Goal: Information Seeking & Learning: Learn about a topic

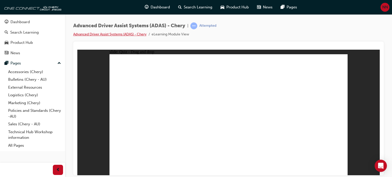
click at [119, 34] on link "Advanced Driver Assist Systems (ADAS) - Chery" at bounding box center [109, 34] width 73 height 4
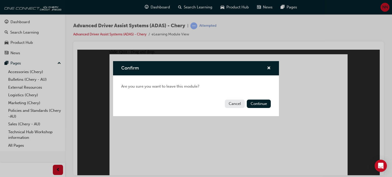
click at [230, 104] on button "Cancel" at bounding box center [235, 104] width 20 height 8
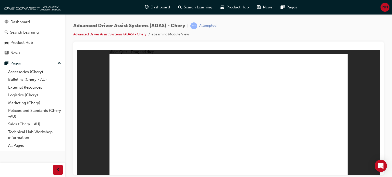
click at [99, 34] on link "Advanced Driver Assist Systems (ADAS) - Chery" at bounding box center [109, 34] width 73 height 4
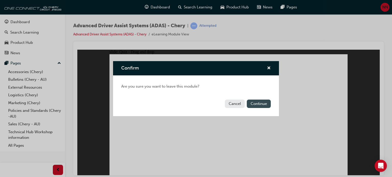
click at [255, 105] on button "Continue" at bounding box center [258, 104] width 24 height 8
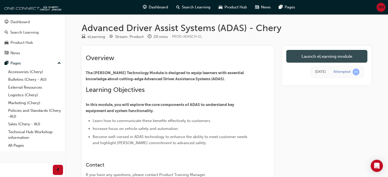
click at [319, 55] on link "Launch eLearning module" at bounding box center [326, 56] width 81 height 13
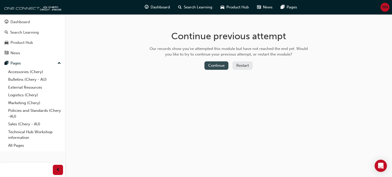
click at [212, 66] on button "Continue" at bounding box center [216, 65] width 24 height 8
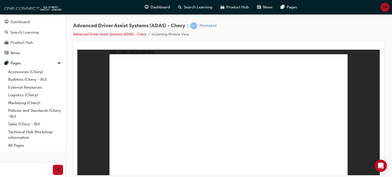
drag, startPoint x: 255, startPoint y: 76, endPoint x: 160, endPoint y: 144, distance: 116.7
drag, startPoint x: 231, startPoint y: 77, endPoint x: 180, endPoint y: 128, distance: 72.3
drag, startPoint x: 251, startPoint y: 66, endPoint x: 238, endPoint y: 132, distance: 68.1
drag, startPoint x: 156, startPoint y: 127, endPoint x: 243, endPoint y: 130, distance: 86.4
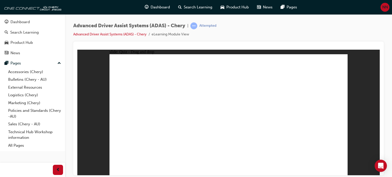
drag, startPoint x: 232, startPoint y: 139, endPoint x: 229, endPoint y: 135, distance: 5.3
drag, startPoint x: 292, startPoint y: 150, endPoint x: 236, endPoint y: 93, distance: 80.0
drag, startPoint x: 252, startPoint y: 149, endPoint x: 221, endPoint y: 86, distance: 70.3
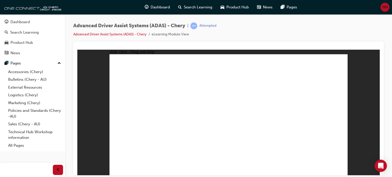
drag, startPoint x: 215, startPoint y: 151, endPoint x: 288, endPoint y: 75, distance: 104.6
drag, startPoint x: 178, startPoint y: 153, endPoint x: 295, endPoint y: 94, distance: 131.6
drag, startPoint x: 142, startPoint y: 152, endPoint x: 230, endPoint y: 88, distance: 108.7
drag, startPoint x: 229, startPoint y: 139, endPoint x: 228, endPoint y: 134, distance: 4.8
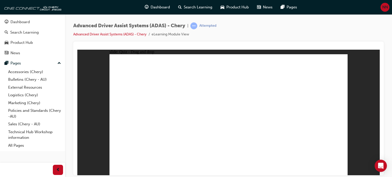
checkbox input "true"
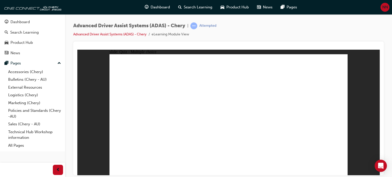
checkbox input "true"
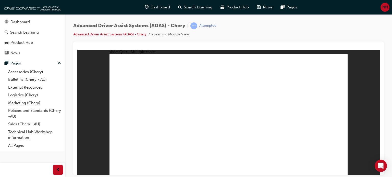
checkbox input "true"
drag, startPoint x: 232, startPoint y: 67, endPoint x: 242, endPoint y: 133, distance: 66.7
drag, startPoint x: 231, startPoint y: 76, endPoint x: 255, endPoint y: 126, distance: 55.7
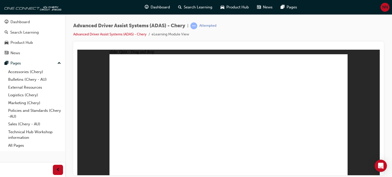
drag, startPoint x: 259, startPoint y: 65, endPoint x: 282, endPoint y: 136, distance: 75.1
drag, startPoint x: 260, startPoint y: 76, endPoint x: 178, endPoint y: 129, distance: 97.6
drag, startPoint x: 138, startPoint y: 127, endPoint x: 184, endPoint y: 132, distance: 46.8
drag, startPoint x: 278, startPoint y: 75, endPoint x: 277, endPoint y: 135, distance: 59.9
drag, startPoint x: 308, startPoint y: 66, endPoint x: 179, endPoint y: 131, distance: 144.7
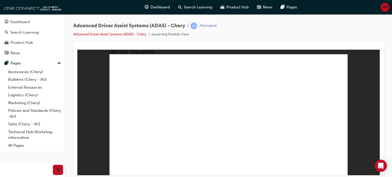
drag, startPoint x: 308, startPoint y: 76, endPoint x: 249, endPoint y: 99, distance: 62.9
drag, startPoint x: 306, startPoint y: 75, endPoint x: 233, endPoint y: 124, distance: 87.7
drag, startPoint x: 282, startPoint y: 64, endPoint x: 183, endPoint y: 127, distance: 117.5
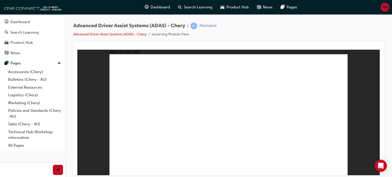
click at [118, 33] on link "Advanced Driver Assist Systems (ADAS) - Chery" at bounding box center [109, 34] width 73 height 4
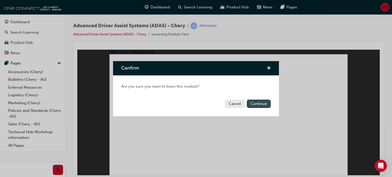
click at [259, 105] on button "Continue" at bounding box center [258, 104] width 24 height 8
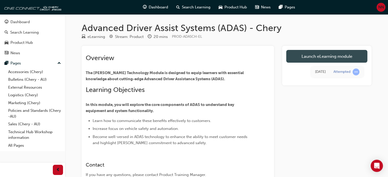
click at [315, 61] on link "Launch eLearning module" at bounding box center [326, 56] width 81 height 13
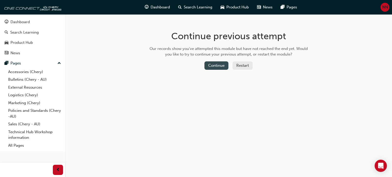
click at [213, 66] on button "Continue" at bounding box center [216, 65] width 24 height 8
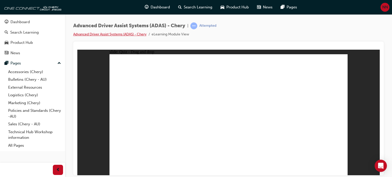
click at [127, 34] on link "Advanced Driver Assist Systems (ADAS) - Chery" at bounding box center [109, 34] width 73 height 4
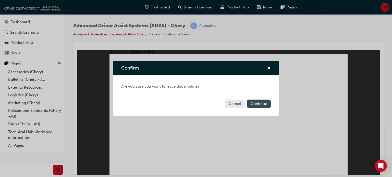
click at [253, 104] on button "Continue" at bounding box center [258, 104] width 24 height 8
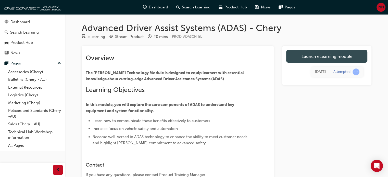
click at [332, 57] on link "Launch eLearning module" at bounding box center [326, 56] width 81 height 13
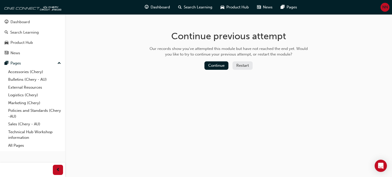
click at [243, 66] on button "Restart" at bounding box center [242, 65] width 20 height 8
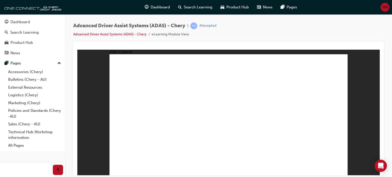
drag, startPoint x: 133, startPoint y: 97, endPoint x: 133, endPoint y: 90, distance: 7.1
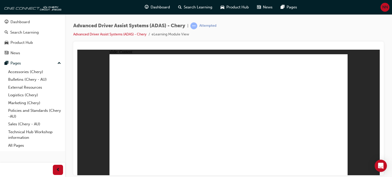
drag, startPoint x: 339, startPoint y: 170, endPoint x: 339, endPoint y: 164, distance: 5.1
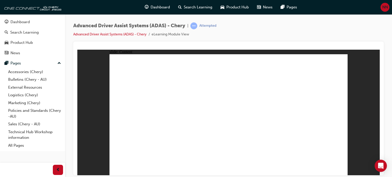
drag, startPoint x: 327, startPoint y: 139, endPoint x: 330, endPoint y: 129, distance: 10.3
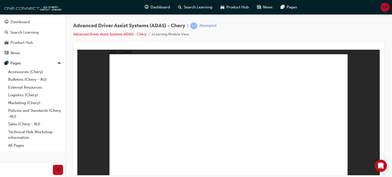
drag, startPoint x: 255, startPoint y: 118, endPoint x: 264, endPoint y: 110, distance: 11.6
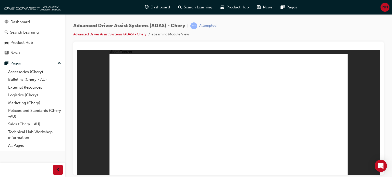
drag, startPoint x: 325, startPoint y: 77, endPoint x: 324, endPoint y: 70, distance: 7.2
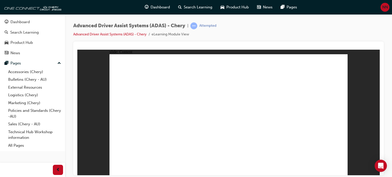
drag, startPoint x: 200, startPoint y: 145, endPoint x: 238, endPoint y: 138, distance: 39.4
drag, startPoint x: 238, startPoint y: 125, endPoint x: 238, endPoint y: 122, distance: 3.1
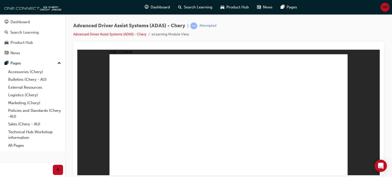
drag, startPoint x: 262, startPoint y: 113, endPoint x: 278, endPoint y: 116, distance: 16.1
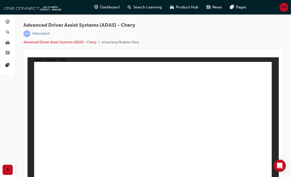
scroll to position [6, 0]
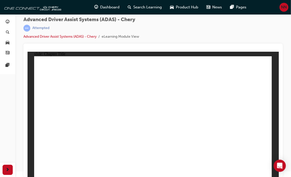
drag, startPoint x: 65, startPoint y: 154, endPoint x: 234, endPoint y: 87, distance: 182.3
drag, startPoint x: 180, startPoint y: 153, endPoint x: 218, endPoint y: 86, distance: 77.7
drag, startPoint x: 209, startPoint y: 154, endPoint x: 214, endPoint y: 90, distance: 64.2
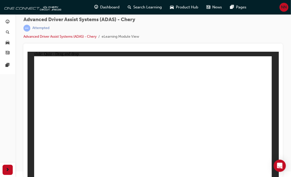
drag, startPoint x: 97, startPoint y: 152, endPoint x: 143, endPoint y: 94, distance: 73.8
drag, startPoint x: 135, startPoint y: 152, endPoint x: 154, endPoint y: 97, distance: 58.2
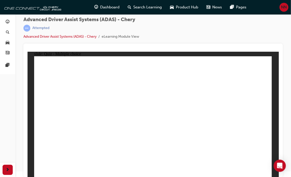
checkbox input "true"
drag, startPoint x: 193, startPoint y: 89, endPoint x: 193, endPoint y: 95, distance: 5.6
checkbox input "true"
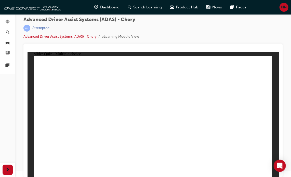
checkbox input "true"
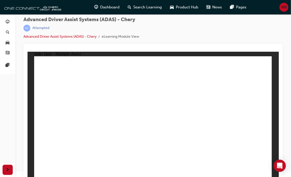
drag, startPoint x: 126, startPoint y: 138, endPoint x: 124, endPoint y: 134, distance: 4.7
drag, startPoint x: 157, startPoint y: 86, endPoint x: 101, endPoint y: 137, distance: 75.4
drag, startPoint x: 150, startPoint y: 67, endPoint x: 89, endPoint y: 140, distance: 95.4
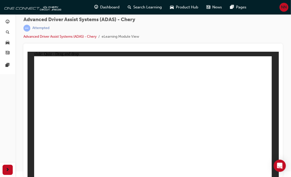
drag, startPoint x: 231, startPoint y: 68, endPoint x: 121, endPoint y: 136, distance: 129.0
drag, startPoint x: 185, startPoint y: 69, endPoint x: 118, endPoint y: 127, distance: 88.0
drag, startPoint x: 203, startPoint y: 67, endPoint x: 182, endPoint y: 132, distance: 68.7
drag, startPoint x: 184, startPoint y: 88, endPoint x: 180, endPoint y: 125, distance: 37.2
drag, startPoint x: 203, startPoint y: 86, endPoint x: 197, endPoint y: 132, distance: 46.1
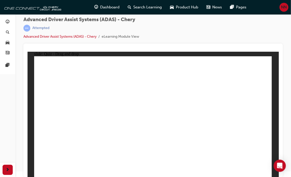
drag, startPoint x: 228, startPoint y: 80, endPoint x: 213, endPoint y: 138, distance: 60.0
drag, startPoint x: 135, startPoint y: 154, endPoint x: 146, endPoint y: 88, distance: 67.3
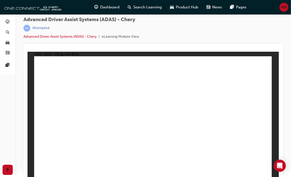
drag, startPoint x: 98, startPoint y: 153, endPoint x: 129, endPoint y: 96, distance: 65.7
drag, startPoint x: 70, startPoint y: 151, endPoint x: 247, endPoint y: 89, distance: 187.8
drag, startPoint x: 186, startPoint y: 151, endPoint x: 251, endPoint y: 85, distance: 92.8
drag, startPoint x: 222, startPoint y: 151, endPoint x: 235, endPoint y: 78, distance: 74.2
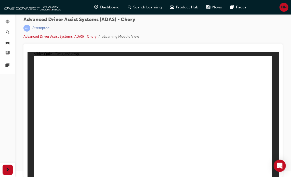
checkbox input "true"
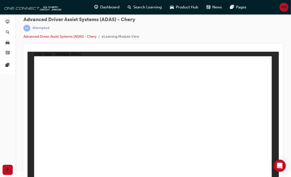
checkbox input "true"
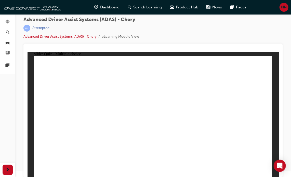
drag, startPoint x: 173, startPoint y: 146, endPoint x: 132, endPoint y: 141, distance: 42.1
checkbox input "true"
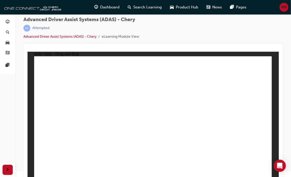
drag, startPoint x: 151, startPoint y: 77, endPoint x: 120, endPoint y: 100, distance: 38.2
drag, startPoint x: 158, startPoint y: 69, endPoint x: 68, endPoint y: 135, distance: 111.4
drag, startPoint x: 181, startPoint y: 68, endPoint x: 171, endPoint y: 139, distance: 71.8
drag, startPoint x: 179, startPoint y: 77, endPoint x: 80, endPoint y: 139, distance: 116.2
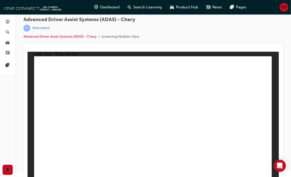
drag, startPoint x: 212, startPoint y: 68, endPoint x: 209, endPoint y: 128, distance: 60.5
drag, startPoint x: 229, startPoint y: 68, endPoint x: 95, endPoint y: 128, distance: 147.2
drag, startPoint x: 204, startPoint y: 77, endPoint x: 217, endPoint y: 130, distance: 54.6
drag, startPoint x: 229, startPoint y: 79, endPoint x: 164, endPoint y: 141, distance: 89.1
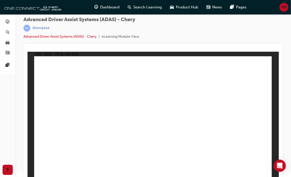
drag, startPoint x: 68, startPoint y: 155, endPoint x: 242, endPoint y: 103, distance: 182.3
drag, startPoint x: 105, startPoint y: 153, endPoint x: 154, endPoint y: 88, distance: 81.4
drag, startPoint x: 145, startPoint y: 134, endPoint x: 147, endPoint y: 89, distance: 44.7
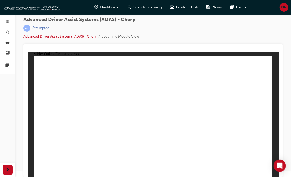
drag, startPoint x: 185, startPoint y: 140, endPoint x: 239, endPoint y: 59, distance: 97.6
drag, startPoint x: 215, startPoint y: 153, endPoint x: 227, endPoint y: 80, distance: 73.9
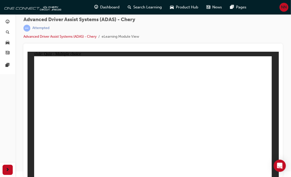
checkbox input "true"
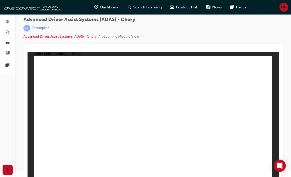
checkbox input "true"
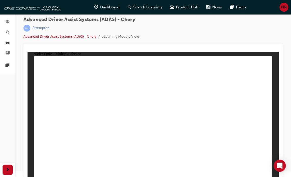
drag, startPoint x: 185, startPoint y: 79, endPoint x: 101, endPoint y: 148, distance: 108.8
drag, startPoint x: 182, startPoint y: 69, endPoint x: 105, endPoint y: 130, distance: 98.0
drag, startPoint x: 207, startPoint y: 76, endPoint x: 79, endPoint y: 136, distance: 141.0
drag, startPoint x: 228, startPoint y: 79, endPoint x: 203, endPoint y: 148, distance: 73.7
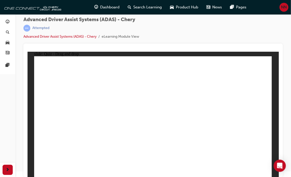
drag, startPoint x: 165, startPoint y: 97, endPoint x: 182, endPoint y: 133, distance: 39.8
drag, startPoint x: 158, startPoint y: 69, endPoint x: 208, endPoint y: 150, distance: 95.1
drag, startPoint x: 176, startPoint y: 131, endPoint x: 123, endPoint y: 134, distance: 53.1
drag, startPoint x: 209, startPoint y: 72, endPoint x: 207, endPoint y: 130, distance: 58.1
drag, startPoint x: 225, startPoint y: 97, endPoint x: 220, endPoint y: 132, distance: 35.3
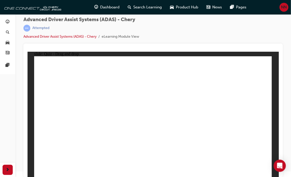
drag, startPoint x: 231, startPoint y: 69, endPoint x: 208, endPoint y: 135, distance: 70.0
drag, startPoint x: 98, startPoint y: 154, endPoint x: 148, endPoint y: 97, distance: 76.0
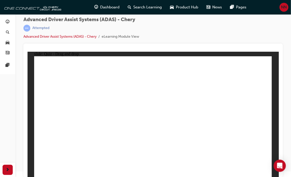
drag, startPoint x: 143, startPoint y: 132, endPoint x: 151, endPoint y: 92, distance: 40.8
drag, startPoint x: 59, startPoint y: 157, endPoint x: 268, endPoint y: 76, distance: 224.3
drag, startPoint x: 183, startPoint y: 153, endPoint x: 222, endPoint y: 97, distance: 67.9
drag, startPoint x: 220, startPoint y: 153, endPoint x: 227, endPoint y: 103, distance: 49.9
drag, startPoint x: 253, startPoint y: 155, endPoint x: 253, endPoint y: 160, distance: 5.4
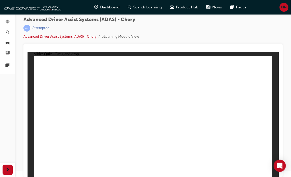
checkbox input "true"
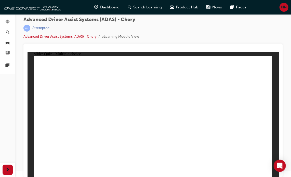
checkbox input "true"
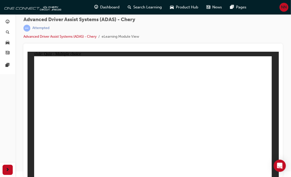
checkbox input "true"
drag, startPoint x: 157, startPoint y: 77, endPoint x: 109, endPoint y: 143, distance: 81.2
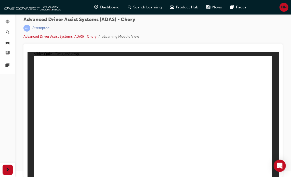
drag, startPoint x: 159, startPoint y: 68, endPoint x: 120, endPoint y: 136, distance: 78.1
drag, startPoint x: 180, startPoint y: 69, endPoint x: 103, endPoint y: 129, distance: 98.1
drag, startPoint x: 182, startPoint y: 78, endPoint x: 125, endPoint y: 131, distance: 77.6
drag, startPoint x: 209, startPoint y: 79, endPoint x: 202, endPoint y: 133, distance: 54.5
drag, startPoint x: 203, startPoint y: 93, endPoint x: 189, endPoint y: 135, distance: 44.3
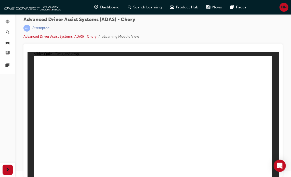
drag, startPoint x: 231, startPoint y: 80, endPoint x: 206, endPoint y: 130, distance: 55.7
drag, startPoint x: 230, startPoint y: 69, endPoint x: 75, endPoint y: 146, distance: 173.0
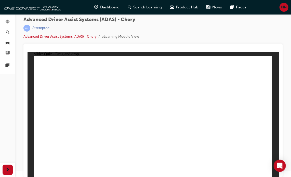
drag, startPoint x: 69, startPoint y: 153, endPoint x: 145, endPoint y: 112, distance: 86.1
drag, startPoint x: 147, startPoint y: 144, endPoint x: 157, endPoint y: 95, distance: 50.5
drag, startPoint x: 103, startPoint y: 152, endPoint x: 240, endPoint y: 100, distance: 146.5
drag, startPoint x: 221, startPoint y: 119, endPoint x: 251, endPoint y: 91, distance: 40.6
drag, startPoint x: 219, startPoint y: 151, endPoint x: 232, endPoint y: 83, distance: 69.6
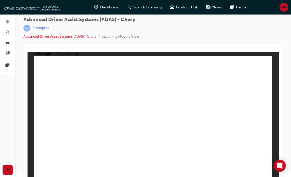
checkbox input "true"
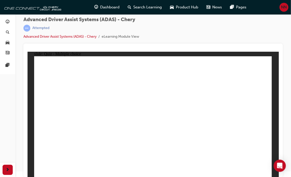
checkbox input "true"
drag, startPoint x: 196, startPoint y: 124, endPoint x: 195, endPoint y: 126, distance: 2.8
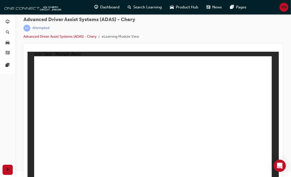
checkbox input "true"
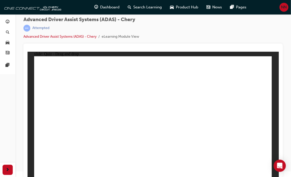
drag, startPoint x: 201, startPoint y: 69, endPoint x: 174, endPoint y: 122, distance: 60.4
drag, startPoint x: 175, startPoint y: 68, endPoint x: 174, endPoint y: 148, distance: 80.0
drag, startPoint x: 160, startPoint y: 83, endPoint x: 109, endPoint y: 131, distance: 69.4
drag, startPoint x: 154, startPoint y: 133, endPoint x: 95, endPoint y: 143, distance: 59.7
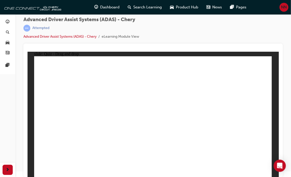
drag, startPoint x: 83, startPoint y: 116, endPoint x: 73, endPoint y: 128, distance: 15.7
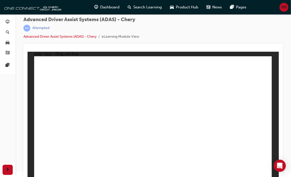
drag, startPoint x: 102, startPoint y: 151, endPoint x: 167, endPoint y: 100, distance: 81.9
drag, startPoint x: 141, startPoint y: 136, endPoint x: 159, endPoint y: 93, distance: 46.5
drag, startPoint x: 62, startPoint y: 153, endPoint x: 286, endPoint y: 97, distance: 230.7
drag, startPoint x: 198, startPoint y: 132, endPoint x: 244, endPoint y: 90, distance: 63.0
drag, startPoint x: 222, startPoint y: 147, endPoint x: 238, endPoint y: 96, distance: 53.8
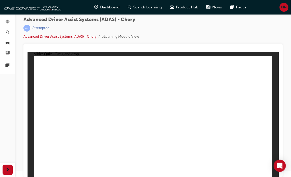
checkbox input "true"
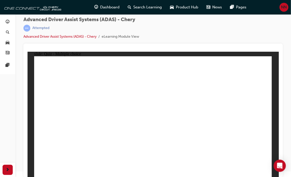
checkbox input "true"
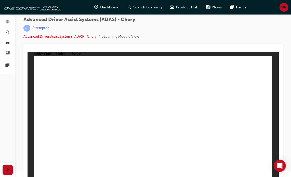
checkbox input "true"
drag, startPoint x: 127, startPoint y: 132, endPoint x: 126, endPoint y: 134, distance: 2.7
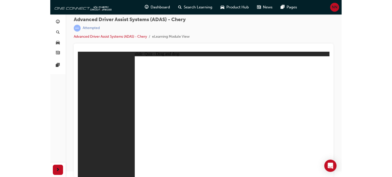
scroll to position [0, 0]
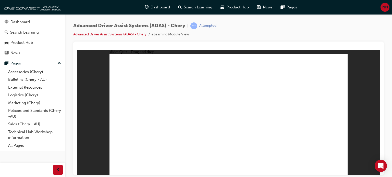
drag, startPoint x: 220, startPoint y: 81, endPoint x: 172, endPoint y: 147, distance: 81.6
drag, startPoint x: 232, startPoint y: 76, endPoint x: 190, endPoint y: 138, distance: 74.4
drag, startPoint x: 257, startPoint y: 78, endPoint x: 253, endPoint y: 134, distance: 56.2
drag, startPoint x: 287, startPoint y: 66, endPoint x: 187, endPoint y: 133, distance: 120.3
drag, startPoint x: 289, startPoint y: 75, endPoint x: 183, endPoint y: 137, distance: 123.2
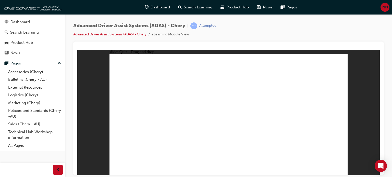
drag, startPoint x: 249, startPoint y: 82, endPoint x: 151, endPoint y: 137, distance: 112.3
drag, startPoint x: 135, startPoint y: 128, endPoint x: 252, endPoint y: 130, distance: 117.3
drag, startPoint x: 284, startPoint y: 76, endPoint x: 275, endPoint y: 137, distance: 61.4
drag, startPoint x: 307, startPoint y: 84, endPoint x: 296, endPoint y: 132, distance: 49.4
drag, startPoint x: 134, startPoint y: 129, endPoint x: 238, endPoint y: 139, distance: 105.0
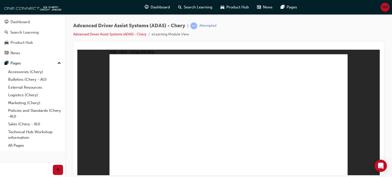
click at [141, 34] on link "Advanced Driver Assist Systems (ADAS) - Chery" at bounding box center [109, 34] width 73 height 4
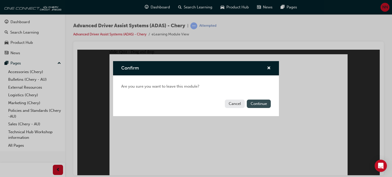
click at [267, 106] on button "Continue" at bounding box center [258, 104] width 24 height 8
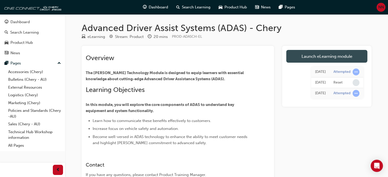
click at [345, 56] on link "Launch eLearning module" at bounding box center [326, 56] width 81 height 13
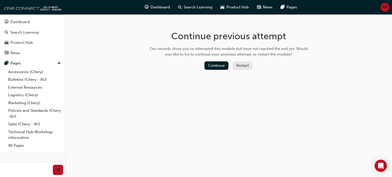
click at [244, 65] on button "Restart" at bounding box center [242, 65] width 20 height 8
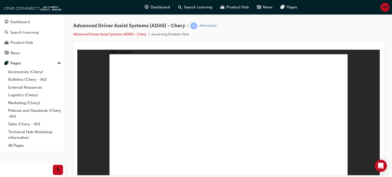
drag, startPoint x: 276, startPoint y: 108, endPoint x: 274, endPoint y: 116, distance: 8.3
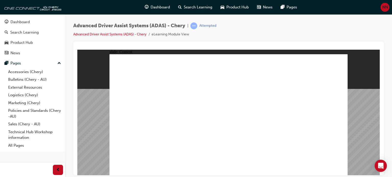
drag, startPoint x: 341, startPoint y: 59, endPoint x: 341, endPoint y: 62, distance: 2.6
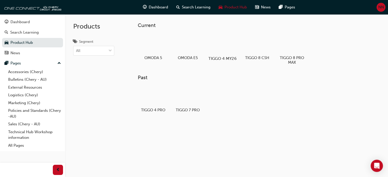
click at [224, 43] on div at bounding box center [222, 44] width 28 height 20
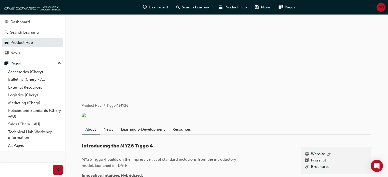
scroll to position [76, 0]
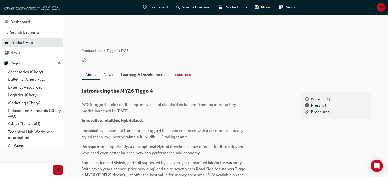
click at [185, 77] on link "Resources" at bounding box center [181, 75] width 26 height 10
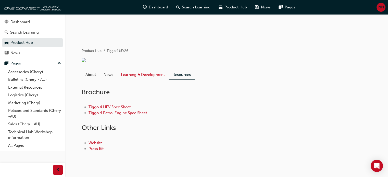
click at [146, 74] on link "Learning & Development" at bounding box center [142, 75] width 51 height 10
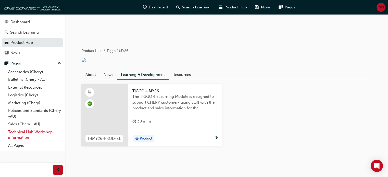
click at [30, 132] on link "Technical Hub Workshop information" at bounding box center [34, 135] width 57 height 14
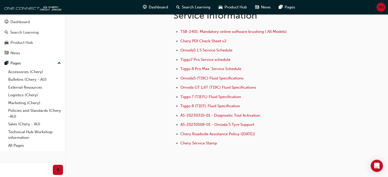
scroll to position [357, 0]
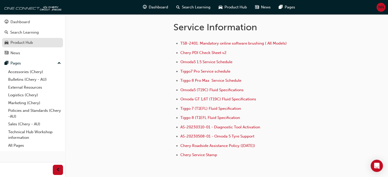
click at [27, 45] on div "Product Hub" at bounding box center [21, 43] width 22 height 6
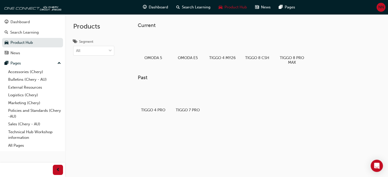
click at [145, 96] on div at bounding box center [153, 96] width 27 height 19
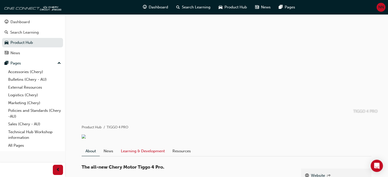
scroll to position [25, 0]
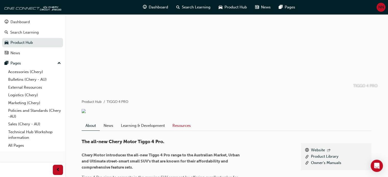
click at [180, 131] on link "Resources" at bounding box center [181, 126] width 26 height 10
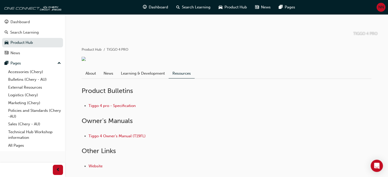
scroll to position [113, 0]
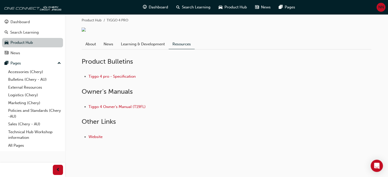
click at [27, 41] on link "Product Hub" at bounding box center [32, 42] width 61 height 9
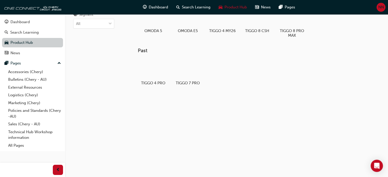
scroll to position [27, 0]
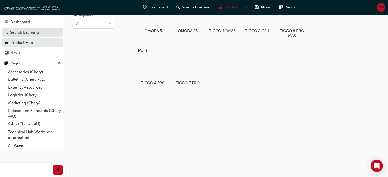
click at [40, 31] on div "Search Learning" at bounding box center [33, 32] width 56 height 6
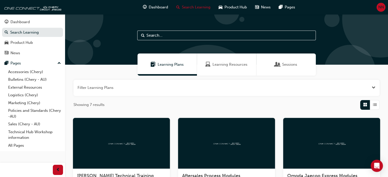
click at [181, 34] on input "text" at bounding box center [226, 36] width 178 height 10
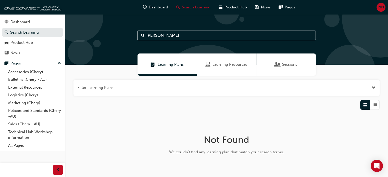
type input "safet"
click at [231, 62] on span "Learning Resources" at bounding box center [229, 65] width 35 height 6
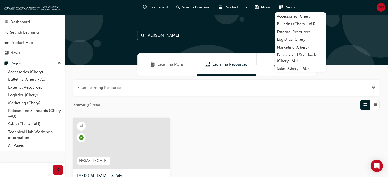
click at [280, 116] on div "Filter Learning Resources Showing 1 result HVSAF-TECH-EL HIGH VOLTAGE - Safety …" at bounding box center [226, 164] width 323 height 176
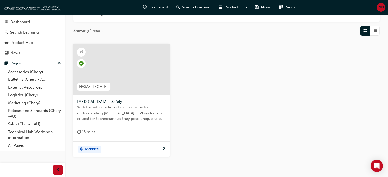
scroll to position [104, 0]
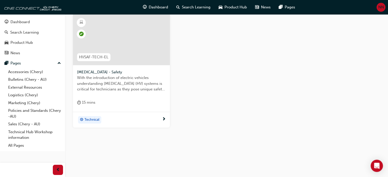
click at [136, 119] on div "Technical" at bounding box center [119, 120] width 85 height 8
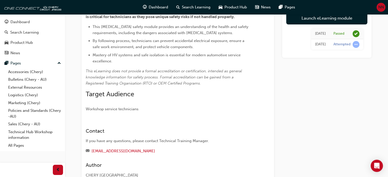
scroll to position [76, 0]
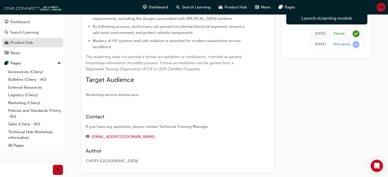
click at [28, 45] on div "Product Hub" at bounding box center [21, 43] width 22 height 6
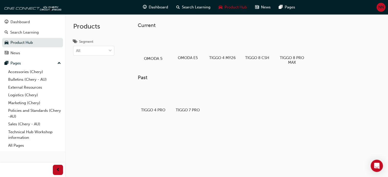
click at [157, 49] on div at bounding box center [153, 44] width 28 height 20
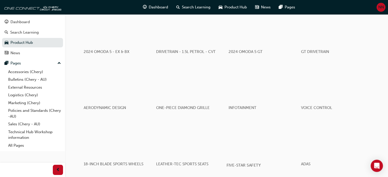
scroll to position [306, 0]
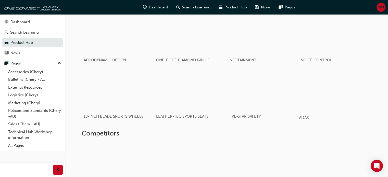
click at [343, 103] on div "button" at bounding box center [334, 90] width 73 height 41
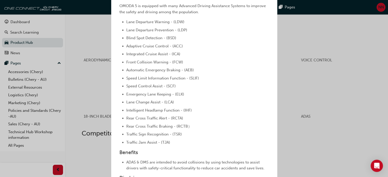
scroll to position [32, 0]
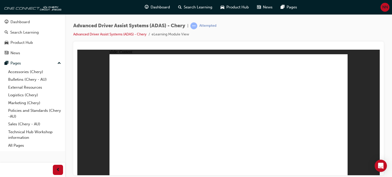
drag, startPoint x: 196, startPoint y: 133, endPoint x: 293, endPoint y: 118, distance: 97.8
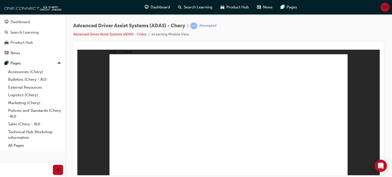
drag, startPoint x: 259, startPoint y: 82, endPoint x: 236, endPoint y: 82, distance: 23.5
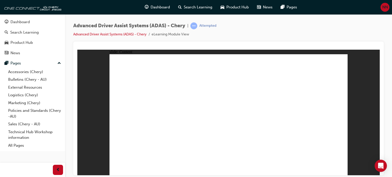
click at [98, 84] on div "slide: Content Rectangle 1 Rectangle 1 FRONT CAMERA MODULE Group 1 Rectangle 2…" at bounding box center [228, 112] width 302 height 126
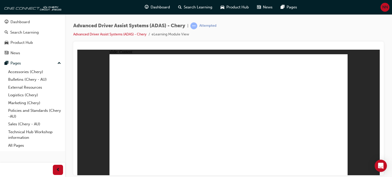
drag, startPoint x: 296, startPoint y: 90, endPoint x: 298, endPoint y: 95, distance: 5.3
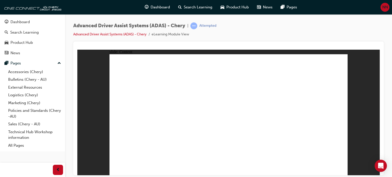
drag, startPoint x: 290, startPoint y: 96, endPoint x: 292, endPoint y: 98, distance: 3.0
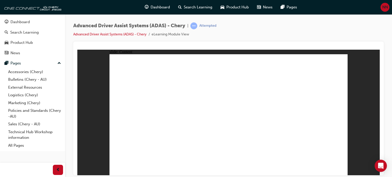
drag, startPoint x: 339, startPoint y: 173, endPoint x: 339, endPoint y: 170, distance: 3.1
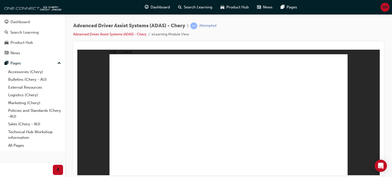
drag, startPoint x: 281, startPoint y: 81, endPoint x: 284, endPoint y: 77, distance: 5.6
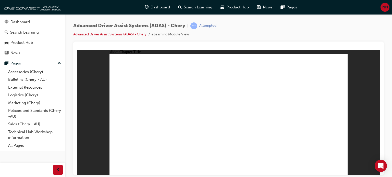
drag, startPoint x: 288, startPoint y: 147, endPoint x: 282, endPoint y: 96, distance: 51.6
drag, startPoint x: 256, startPoint y: 153, endPoint x: 271, endPoint y: 96, distance: 58.9
drag, startPoint x: 218, startPoint y: 150, endPoint x: 329, endPoint y: 82, distance: 129.9
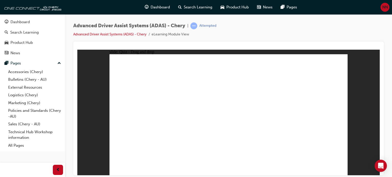
drag, startPoint x: 180, startPoint y: 149, endPoint x: 300, endPoint y: 102, distance: 129.1
drag, startPoint x: 161, startPoint y: 148, endPoint x: 322, endPoint y: 97, distance: 168.7
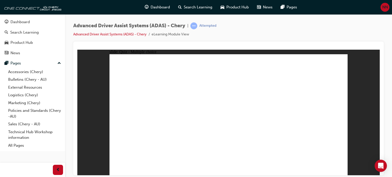
checkbox input "true"
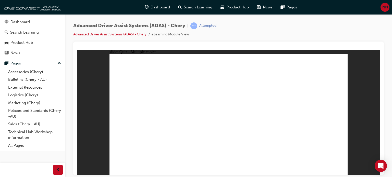
checkbox input "true"
drag, startPoint x: 306, startPoint y: 66, endPoint x: 165, endPoint y: 135, distance: 156.7
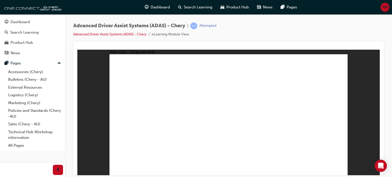
drag, startPoint x: 284, startPoint y: 65, endPoint x: 191, endPoint y: 137, distance: 117.4
drag, startPoint x: 260, startPoint y: 78, endPoint x: 179, endPoint y: 141, distance: 102.6
drag, startPoint x: 233, startPoint y: 69, endPoint x: 202, endPoint y: 139, distance: 75.7
drag, startPoint x: 290, startPoint y: 79, endPoint x: 277, endPoint y: 143, distance: 65.8
drag, startPoint x: 227, startPoint y: 77, endPoint x: 257, endPoint y: 136, distance: 66.5
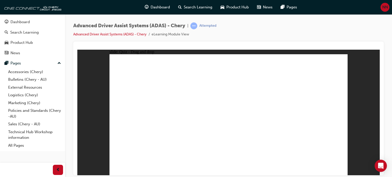
drag, startPoint x: 260, startPoint y: 69, endPoint x: 282, endPoint y: 142, distance: 76.7
drag, startPoint x: 251, startPoint y: 128, endPoint x: 196, endPoint y: 138, distance: 56.2
drag, startPoint x: 300, startPoint y: 80, endPoint x: 274, endPoint y: 141, distance: 65.5
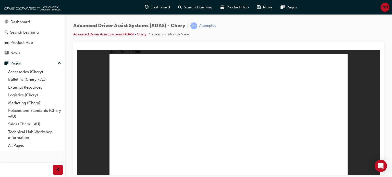
drag, startPoint x: 155, startPoint y: 96, endPoint x: 154, endPoint y: 110, distance: 14.3
drag, startPoint x: 200, startPoint y: 135, endPoint x: 201, endPoint y: 131, distance: 4.0
drag, startPoint x: 248, startPoint y: 72, endPoint x: 243, endPoint y: 89, distance: 17.4
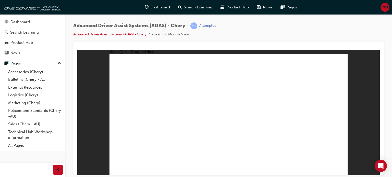
drag, startPoint x: 253, startPoint y: 149, endPoint x: 240, endPoint y: 91, distance: 59.1
drag, startPoint x: 324, startPoint y: 154, endPoint x: 301, endPoint y: 83, distance: 75.0
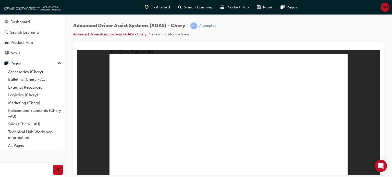
checkbox input "true"
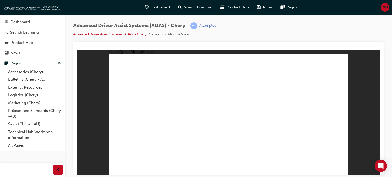
checkbox input "true"
drag, startPoint x: 229, startPoint y: 78, endPoint x: 166, endPoint y: 133, distance: 83.6
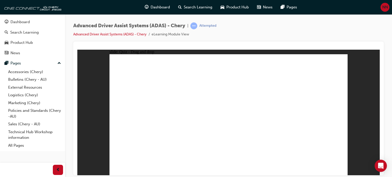
drag, startPoint x: 232, startPoint y: 67, endPoint x: 194, endPoint y: 123, distance: 67.4
drag, startPoint x: 257, startPoint y: 77, endPoint x: 193, endPoint y: 132, distance: 84.5
drag, startPoint x: 281, startPoint y: 67, endPoint x: 196, endPoint y: 131, distance: 106.8
drag, startPoint x: 138, startPoint y: 129, endPoint x: 232, endPoint y: 130, distance: 94.3
drag, startPoint x: 311, startPoint y: 63, endPoint x: 201, endPoint y: 132, distance: 129.4
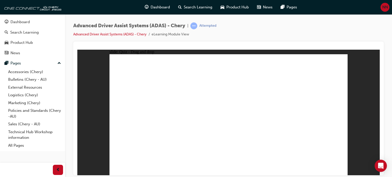
drag, startPoint x: 259, startPoint y: 67, endPoint x: 263, endPoint y: 129, distance: 62.8
drag, startPoint x: 285, startPoint y: 82, endPoint x: 281, endPoint y: 135, distance: 52.6
drag, startPoint x: 312, startPoint y: 77, endPoint x: 291, endPoint y: 138, distance: 64.9
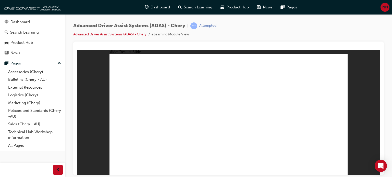
drag, startPoint x: 137, startPoint y: 150, endPoint x: 290, endPoint y: 104, distance: 158.9
drag, startPoint x: 272, startPoint y: 135, endPoint x: 300, endPoint y: 101, distance: 43.7
drag, startPoint x: 297, startPoint y: 127, endPoint x: 306, endPoint y: 98, distance: 30.5
drag, startPoint x: 175, startPoint y: 150, endPoint x: 215, endPoint y: 106, distance: 58.5
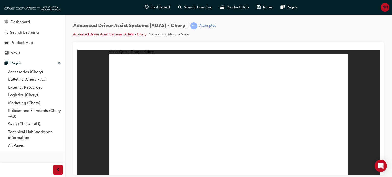
drag, startPoint x: 230, startPoint y: 131, endPoint x: 239, endPoint y: 101, distance: 30.8
checkbox input "true"
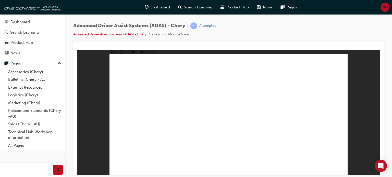
checkbox input "true"
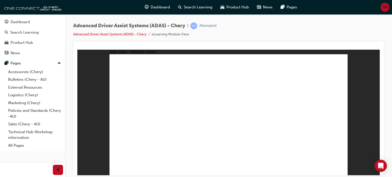
checkbox input "true"
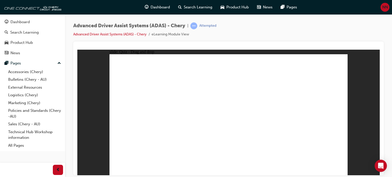
drag, startPoint x: 226, startPoint y: 66, endPoint x: 143, endPoint y: 143, distance: 113.5
drag, startPoint x: 187, startPoint y: 118, endPoint x: 168, endPoint y: 136, distance: 26.9
drag, startPoint x: 227, startPoint y: 77, endPoint x: 174, endPoint y: 133, distance: 77.1
drag, startPoint x: 262, startPoint y: 77, endPoint x: 192, endPoint y: 136, distance: 91.5
drag, startPoint x: 279, startPoint y: 67, endPoint x: 187, endPoint y: 142, distance: 119.4
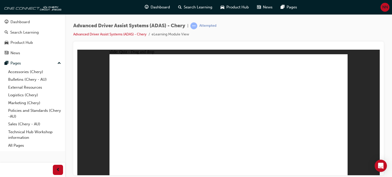
drag, startPoint x: 302, startPoint y: 72, endPoint x: 183, endPoint y: 145, distance: 139.6
drag, startPoint x: 286, startPoint y: 76, endPoint x: 274, endPoint y: 127, distance: 52.6
drag, startPoint x: 311, startPoint y: 79, endPoint x: 278, endPoint y: 139, distance: 69.0
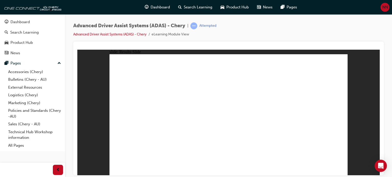
drag, startPoint x: 214, startPoint y: 144, endPoint x: 217, endPoint y: 101, distance: 42.6
drag, startPoint x: 222, startPoint y: 136, endPoint x: 230, endPoint y: 137, distance: 7.7
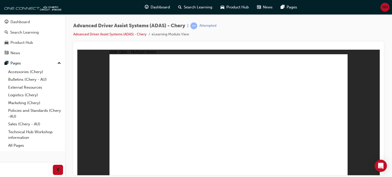
checkbox input "true"
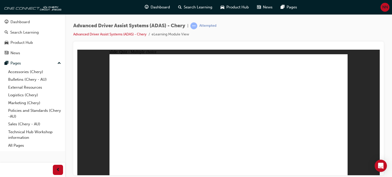
drag, startPoint x: 285, startPoint y: 67, endPoint x: 178, endPoint y: 150, distance: 135.2
drag, startPoint x: 277, startPoint y: 76, endPoint x: 256, endPoint y: 128, distance: 56.0
drag, startPoint x: 313, startPoint y: 80, endPoint x: 258, endPoint y: 139, distance: 80.6
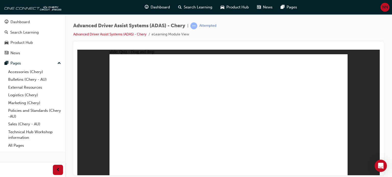
drag, startPoint x: 176, startPoint y: 126, endPoint x: 139, endPoint y: 146, distance: 42.8
drag, startPoint x: 228, startPoint y: 77, endPoint x: 263, endPoint y: 144, distance: 75.2
drag, startPoint x: 232, startPoint y: 78, endPoint x: 264, endPoint y: 152, distance: 80.1
drag, startPoint x: 256, startPoint y: 66, endPoint x: 260, endPoint y: 144, distance: 77.8
drag, startPoint x: 308, startPoint y: 66, endPoint x: 273, endPoint y: 142, distance: 84.1
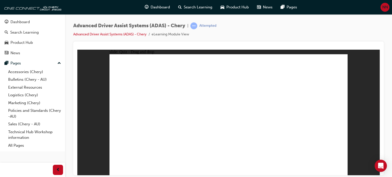
drag, startPoint x: 179, startPoint y: 146, endPoint x: 230, endPoint y: 94, distance: 72.6
drag, startPoint x: 225, startPoint y: 127, endPoint x: 253, endPoint y: 80, distance: 55.3
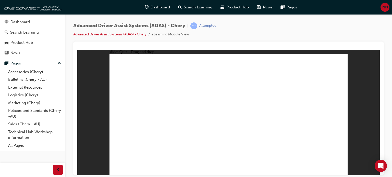
drag, startPoint x: 255, startPoint y: 145, endPoint x: 248, endPoint y: 100, distance: 45.3
drag, startPoint x: 290, startPoint y: 145, endPoint x: 286, endPoint y: 100, distance: 44.5
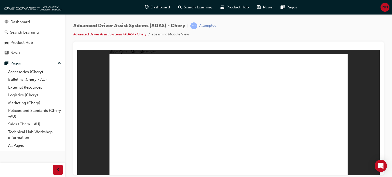
checkbox input "true"
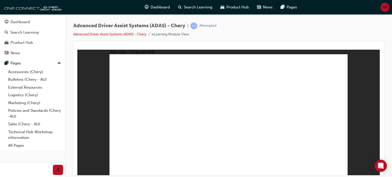
drag, startPoint x: 230, startPoint y: 74, endPoint x: 235, endPoint y: 135, distance: 60.6
drag, startPoint x: 283, startPoint y: 100, endPoint x: 264, endPoint y: 138, distance: 42.9
drag, startPoint x: 307, startPoint y: 76, endPoint x: 286, endPoint y: 141, distance: 68.9
drag, startPoint x: 256, startPoint y: 81, endPoint x: 165, endPoint y: 143, distance: 110.2
drag, startPoint x: 204, startPoint y: 119, endPoint x: 174, endPoint y: 141, distance: 37.2
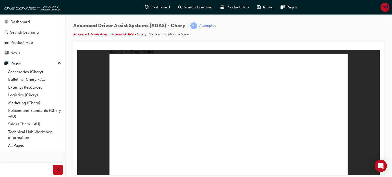
drag, startPoint x: 254, startPoint y: 70, endPoint x: 196, endPoint y: 131, distance: 84.7
drag, startPoint x: 226, startPoint y: 77, endPoint x: 179, endPoint y: 145, distance: 82.0
drag, startPoint x: 309, startPoint y: 66, endPoint x: 165, endPoint y: 142, distance: 163.2
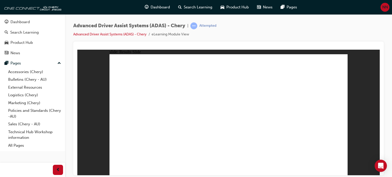
drag, startPoint x: 293, startPoint y: 149, endPoint x: 299, endPoint y: 111, distance: 37.8
drag, startPoint x: 242, startPoint y: 143, endPoint x: 250, endPoint y: 102, distance: 41.7
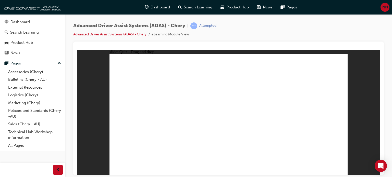
checkbox input "true"
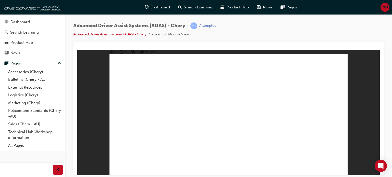
drag, startPoint x: 261, startPoint y: 76, endPoint x: 256, endPoint y: 76, distance: 4.9
drag, startPoint x: 278, startPoint y: 75, endPoint x: 233, endPoint y: 135, distance: 75.2
drag, startPoint x: 269, startPoint y: 102, endPoint x: 271, endPoint y: 118, distance: 15.1
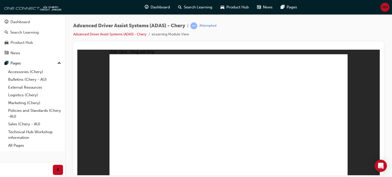
drag, startPoint x: 231, startPoint y: 70, endPoint x: 278, endPoint y: 137, distance: 81.5
drag, startPoint x: 226, startPoint y: 74, endPoint x: 173, endPoint y: 130, distance: 76.8
drag, startPoint x: 261, startPoint y: 77, endPoint x: 192, endPoint y: 124, distance: 83.7
drag, startPoint x: 256, startPoint y: 67, endPoint x: 163, endPoint y: 147, distance: 123.0
drag, startPoint x: 235, startPoint y: 87, endPoint x: 205, endPoint y: 131, distance: 53.0
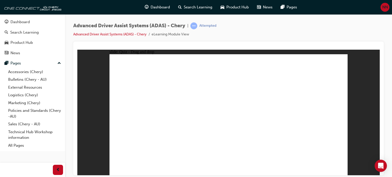
drag, startPoint x: 306, startPoint y: 67, endPoint x: 190, endPoint y: 137, distance: 135.1
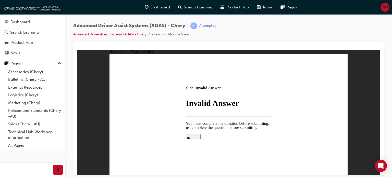
drag, startPoint x: 228, startPoint y: 130, endPoint x: 232, endPoint y: 130, distance: 4.3
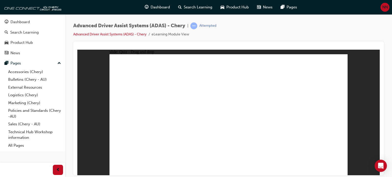
drag, startPoint x: 326, startPoint y: 153, endPoint x: 326, endPoint y: 157, distance: 4.3
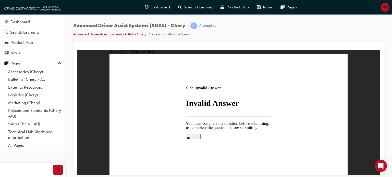
drag, startPoint x: 276, startPoint y: 11, endPoint x: 340, endPoint y: 33, distance: 67.9
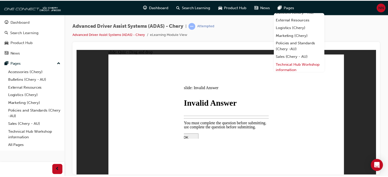
scroll to position [22, 0]
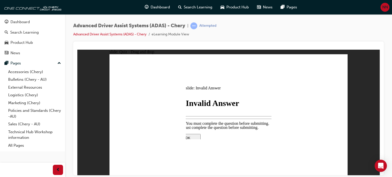
click at [219, 133] on div "You must complete the question before submitting. OK You must complete the ques…" at bounding box center [228, 178] width 107 height 107
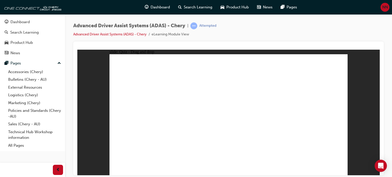
drag, startPoint x: 229, startPoint y: 147, endPoint x: 237, endPoint y: 137, distance: 12.2
drag, startPoint x: 245, startPoint y: 137, endPoint x: 241, endPoint y: 80, distance: 56.7
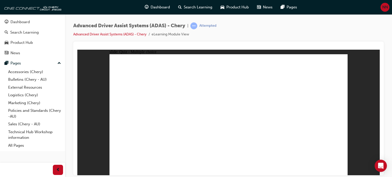
checkbox input "true"
drag, startPoint x: 235, startPoint y: 66, endPoint x: 188, endPoint y: 137, distance: 85.2
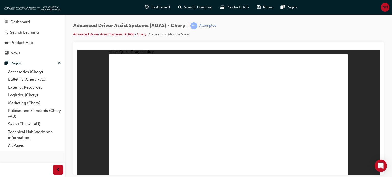
drag, startPoint x: 224, startPoint y: 87, endPoint x: 192, endPoint y: 132, distance: 54.4
drag, startPoint x: 165, startPoint y: 122, endPoint x: 256, endPoint y: 69, distance: 105.7
drag, startPoint x: 305, startPoint y: 77, endPoint x: 262, endPoint y: 130, distance: 68.5
drag, startPoint x: 152, startPoint y: 130, endPoint x: 255, endPoint y: 70, distance: 119.0
drag, startPoint x: 139, startPoint y: 127, endPoint x: 247, endPoint y: 59, distance: 127.7
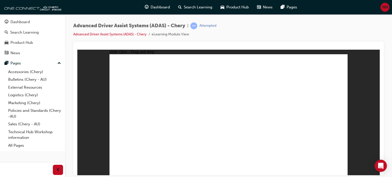
drag, startPoint x: 257, startPoint y: 65, endPoint x: 260, endPoint y: 139, distance: 74.2
drag, startPoint x: 263, startPoint y: 91, endPoint x: 274, endPoint y: 138, distance: 48.5
drag, startPoint x: 222, startPoint y: 84, endPoint x: 151, endPoint y: 134, distance: 86.8
drag, startPoint x: 182, startPoint y: 111, endPoint x: 178, endPoint y: 115, distance: 6.1
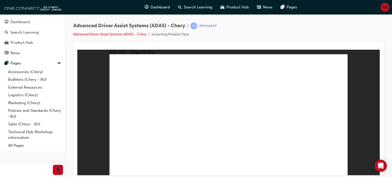
drag, startPoint x: 161, startPoint y: 134, endPoint x: 197, endPoint y: 121, distance: 37.9
drag, startPoint x: 280, startPoint y: 80, endPoint x: 202, endPoint y: 133, distance: 94.7
drag, startPoint x: 182, startPoint y: 112, endPoint x: 131, endPoint y: 143, distance: 60.4
drag, startPoint x: 309, startPoint y: 70, endPoint x: 179, endPoint y: 151, distance: 153.0
drag, startPoint x: 340, startPoint y: 155, endPoint x: 324, endPoint y: 156, distance: 15.3
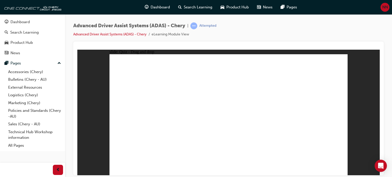
drag, startPoint x: 241, startPoint y: 152, endPoint x: 229, endPoint y: 78, distance: 74.8
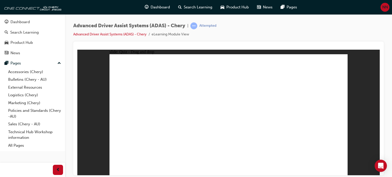
checkbox input "true"
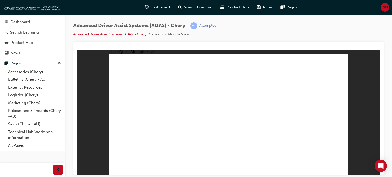
checkbox input "true"
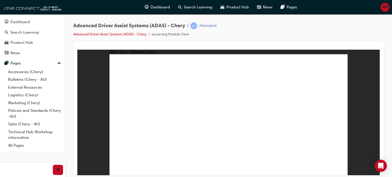
drag, startPoint x: 231, startPoint y: 67, endPoint x: 148, endPoint y: 146, distance: 115.0
drag, startPoint x: 222, startPoint y: 88, endPoint x: 192, endPoint y: 119, distance: 43.3
drag, startPoint x: 217, startPoint y: 90, endPoint x: 181, endPoint y: 135, distance: 57.0
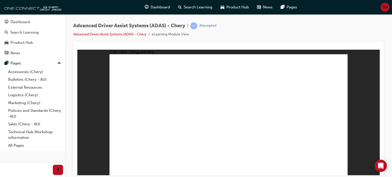
drag, startPoint x: 260, startPoint y: 74, endPoint x: 196, endPoint y: 138, distance: 91.0
drag, startPoint x: 208, startPoint y: 141, endPoint x: 197, endPoint y: 147, distance: 12.7
drag, startPoint x: 276, startPoint y: 73, endPoint x: 153, endPoint y: 127, distance: 134.5
drag, startPoint x: 269, startPoint y: 83, endPoint x: 184, endPoint y: 137, distance: 100.8
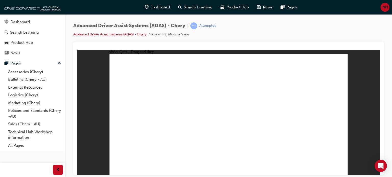
drag, startPoint x: 259, startPoint y: 98, endPoint x: 164, endPoint y: 159, distance: 113.2
drag, startPoint x: 302, startPoint y: 68, endPoint x: 172, endPoint y: 134, distance: 145.6
drag, startPoint x: 310, startPoint y: 75, endPoint x: 188, endPoint y: 136, distance: 136.2
drag, startPoint x: 158, startPoint y: 150, endPoint x: 158, endPoint y: 152, distance: 2.8
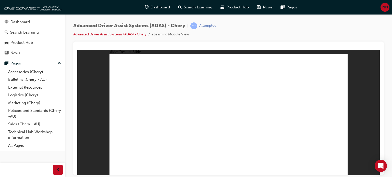
drag, startPoint x: 171, startPoint y: 149, endPoint x: 223, endPoint y: 100, distance: 72.3
drag, startPoint x: 233, startPoint y: 116, endPoint x: 240, endPoint y: 88, distance: 29.2
drag, startPoint x: 142, startPoint y: 150, endPoint x: 311, endPoint y: 73, distance: 185.8
drag, startPoint x: 260, startPoint y: 148, endPoint x: 307, endPoint y: 92, distance: 72.7
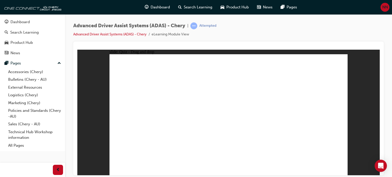
drag, startPoint x: 299, startPoint y: 152, endPoint x: 314, endPoint y: 97, distance: 57.2
checkbox input "true"
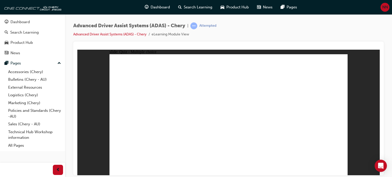
checkbox input "true"
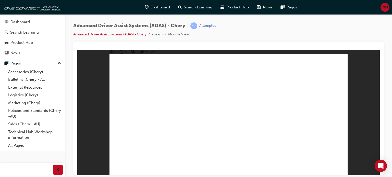
checkbox input "true"
checkbox input "false"
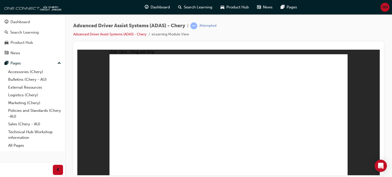
drag, startPoint x: 230, startPoint y: 79, endPoint x: 243, endPoint y: 147, distance: 69.8
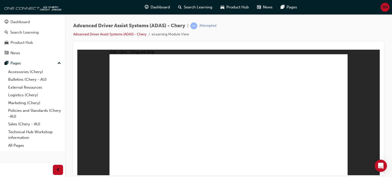
drag, startPoint x: 170, startPoint y: 150, endPoint x: 218, endPoint y: 86, distance: 79.6
drag, startPoint x: 216, startPoint y: 149, endPoint x: 229, endPoint y: 87, distance: 63.3
drag, startPoint x: 203, startPoint y: 137, endPoint x: 311, endPoint y: 91, distance: 117.5
drag, startPoint x: 255, startPoint y: 149, endPoint x: 302, endPoint y: 89, distance: 75.7
drag, startPoint x: 294, startPoint y: 134, endPoint x: 302, endPoint y: 90, distance: 44.7
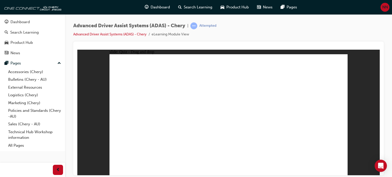
checkbox input "true"
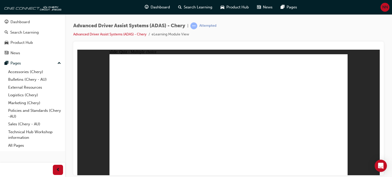
checkbox input "true"
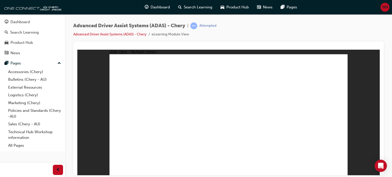
checkbox input "true"
drag, startPoint x: 249, startPoint y: 67, endPoint x: 250, endPoint y: 71, distance: 4.1
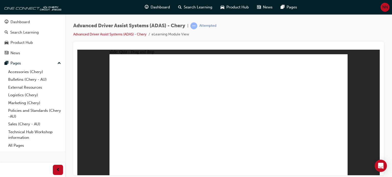
drag, startPoint x: 249, startPoint y: 74, endPoint x: 245, endPoint y: 79, distance: 6.1
drag, startPoint x: 251, startPoint y: 68, endPoint x: 227, endPoint y: 137, distance: 73.1
drag, startPoint x: 237, startPoint y: 77, endPoint x: 259, endPoint y: 132, distance: 58.4
drag, startPoint x: 229, startPoint y: 67, endPoint x: 129, endPoint y: 135, distance: 121.0
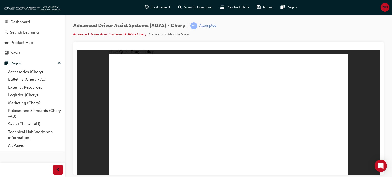
drag, startPoint x: 258, startPoint y: 74, endPoint x: 157, endPoint y: 127, distance: 114.0
drag, startPoint x: 304, startPoint y: 75, endPoint x: 276, endPoint y: 126, distance: 58.2
drag, startPoint x: 312, startPoint y: 68, endPoint x: 194, endPoint y: 131, distance: 134.1
drag, startPoint x: 278, startPoint y: 76, endPoint x: 288, endPoint y: 126, distance: 50.9
drag, startPoint x: 277, startPoint y: 67, endPoint x: 199, endPoint y: 129, distance: 100.0
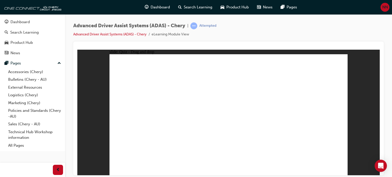
drag, startPoint x: 141, startPoint y: 151, endPoint x: 318, endPoint y: 90, distance: 187.7
drag, startPoint x: 251, startPoint y: 151, endPoint x: 290, endPoint y: 109, distance: 57.2
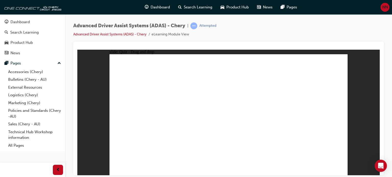
drag, startPoint x: 296, startPoint y: 133, endPoint x: 305, endPoint y: 86, distance: 47.9
drag, startPoint x: 177, startPoint y: 146, endPoint x: 206, endPoint y: 99, distance: 55.1
drag, startPoint x: 208, startPoint y: 154, endPoint x: 229, endPoint y: 95, distance: 62.4
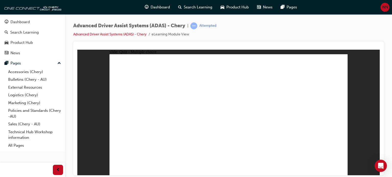
checkbox input "true"
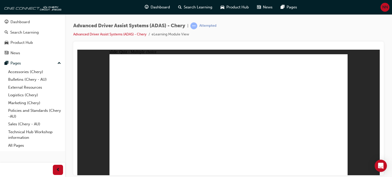
checkbox input "true"
drag, startPoint x: 280, startPoint y: 121, endPoint x: 278, endPoint y: 125, distance: 3.9
checkbox input "true"
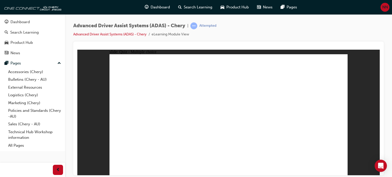
checkbox input "true"
drag, startPoint x: 233, startPoint y: 63, endPoint x: 243, endPoint y: 134, distance: 71.7
drag, startPoint x: 230, startPoint y: 75, endPoint x: 254, endPoint y: 130, distance: 59.8
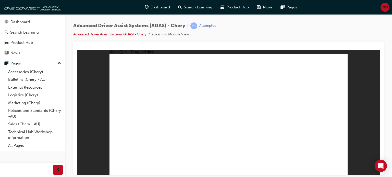
drag, startPoint x: 252, startPoint y: 66, endPoint x: 269, endPoint y: 135, distance: 71.2
drag, startPoint x: 254, startPoint y: 75, endPoint x: 172, endPoint y: 141, distance: 105.1
drag, startPoint x: 273, startPoint y: 65, endPoint x: 159, endPoint y: 131, distance: 131.8
drag, startPoint x: 279, startPoint y: 75, endPoint x: 264, endPoint y: 101, distance: 30.7
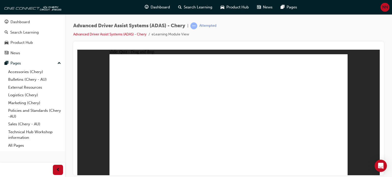
drag, startPoint x: 311, startPoint y: 78, endPoint x: 299, endPoint y: 131, distance: 54.4
drag, startPoint x: 309, startPoint y: 68, endPoint x: 181, endPoint y: 132, distance: 143.1
drag, startPoint x: 276, startPoint y: 76, endPoint x: 196, endPoint y: 128, distance: 95.9
drag, startPoint x: 290, startPoint y: 149, endPoint x: 293, endPoint y: 154, distance: 5.6
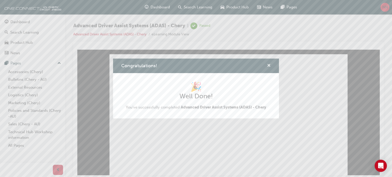
click at [269, 65] on span "cross-icon" at bounding box center [269, 66] width 4 height 5
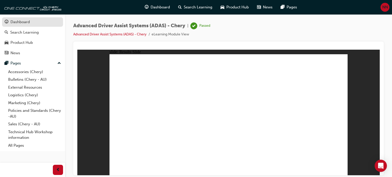
click at [23, 23] on div "Dashboard" at bounding box center [19, 22] width 19 height 6
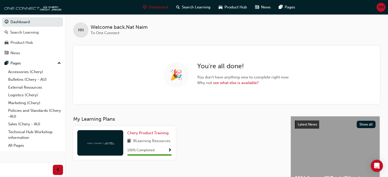
click at [380, 8] on span "NN" at bounding box center [381, 7] width 6 height 6
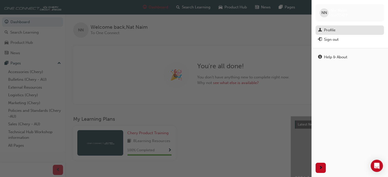
click at [331, 30] on div "Profile" at bounding box center [329, 30] width 11 height 6
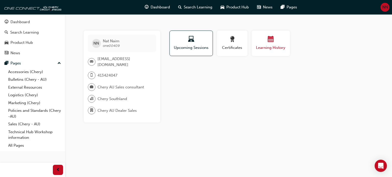
click at [275, 45] on span "Learning History" at bounding box center [270, 48] width 31 height 6
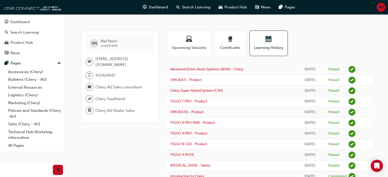
click at [341, 35] on div "Profile Upcoming Sessions Certificates Learning History" at bounding box center [268, 46] width 215 height 30
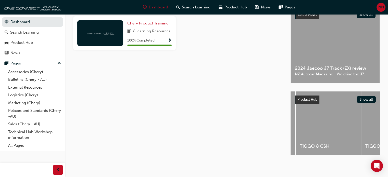
scroll to position [0, 369]
click at [114, 125] on div "My Learning Plans Chery Product Training 8 Learning Resources 100 % Completed" at bounding box center [181, 85] width 217 height 158
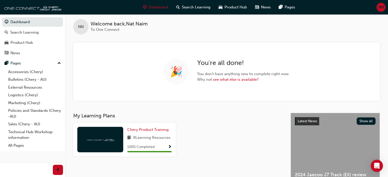
scroll to position [0, 0]
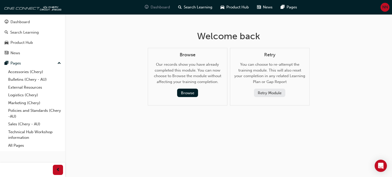
click at [160, 10] on div "Dashboard" at bounding box center [156, 7] width 33 height 10
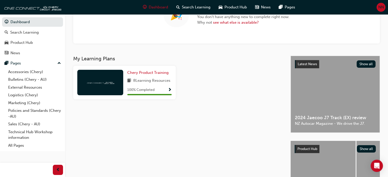
scroll to position [112, 0]
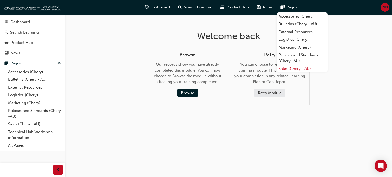
click at [308, 68] on link "Sales (Chery - AU)" at bounding box center [301, 69] width 51 height 8
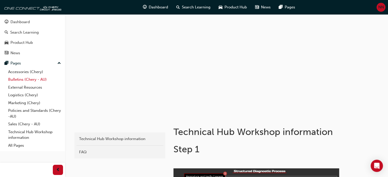
click at [28, 80] on link "Bulletins (Chery - AU)" at bounding box center [34, 80] width 57 height 8
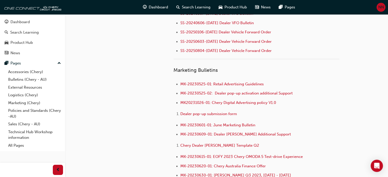
scroll to position [790, 0]
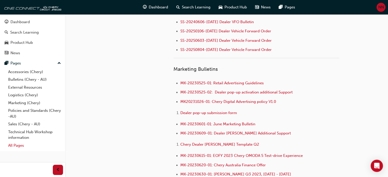
click at [17, 146] on link "All Pages" at bounding box center [34, 146] width 57 height 8
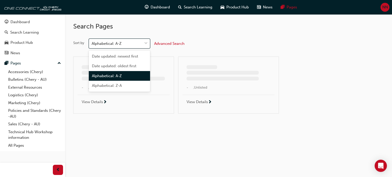
click at [141, 44] on div "Alphabetical: A-Z" at bounding box center [115, 43] width 53 height 9
click at [92, 44] on input "Sort by option Alphabetical: A-Z focused, 3 of 4. 4 results available. Use Up a…" at bounding box center [92, 43] width 1 height 4
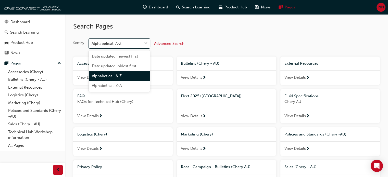
click at [124, 77] on div "Alphabetical: A-Z" at bounding box center [119, 76] width 61 height 10
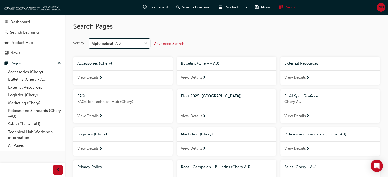
click at [323, 76] on div "View Details" at bounding box center [329, 77] width 99 height 15
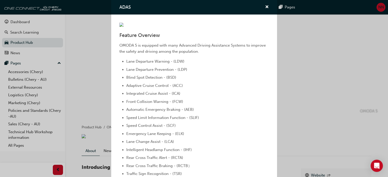
scroll to position [306, 0]
